Goal: Task Accomplishment & Management: Use online tool/utility

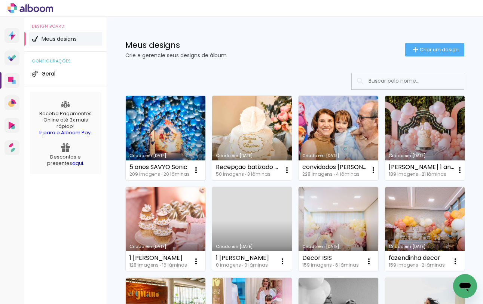
click at [137, 133] on link "Criado em [DATE]" at bounding box center [166, 138] width 80 height 85
click at [198, 103] on link "Criado em [DATE]" at bounding box center [166, 138] width 80 height 85
click at [0, 0] on neon-animatable "Confirmar Cancelar" at bounding box center [0, 0] width 0 height 0
